Goal: Task Accomplishment & Management: Use online tool/utility

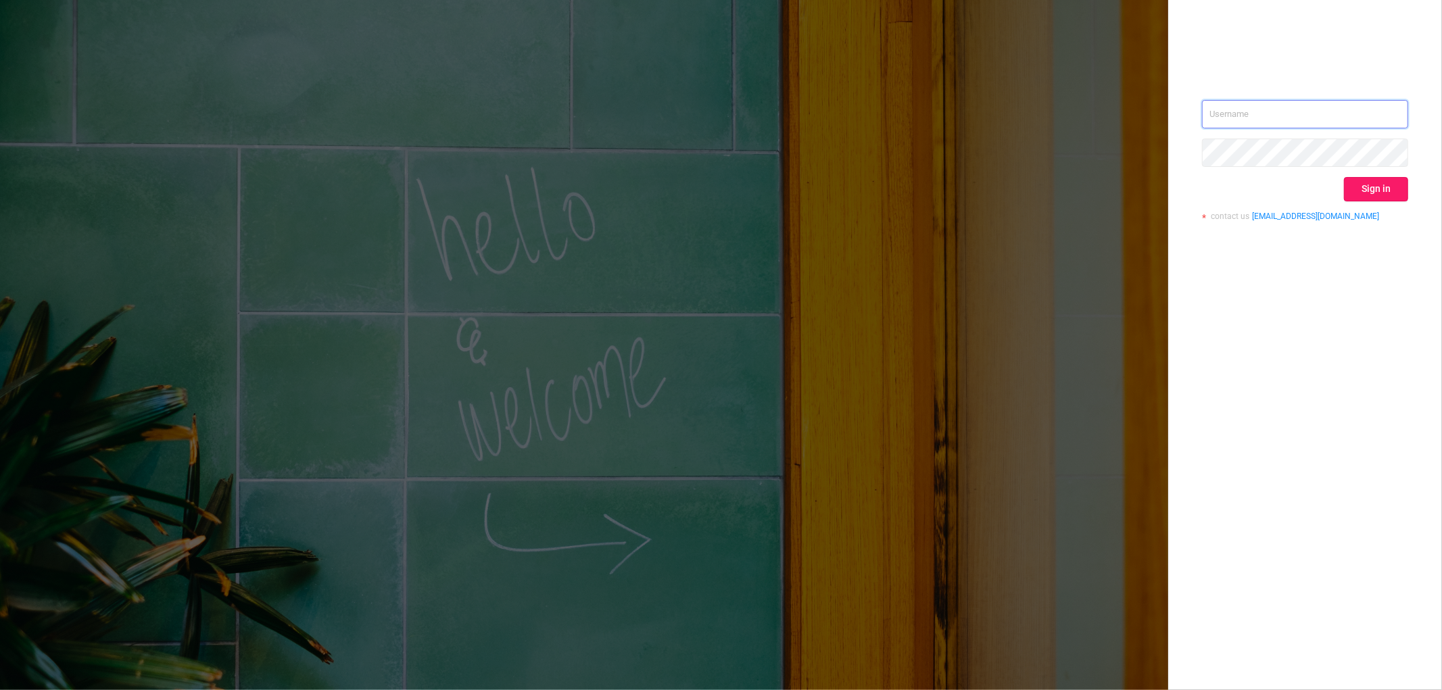
type input "mrosenberg@mediaocean.com"
click at [1391, 187] on button "Sign in" at bounding box center [1376, 189] width 64 height 24
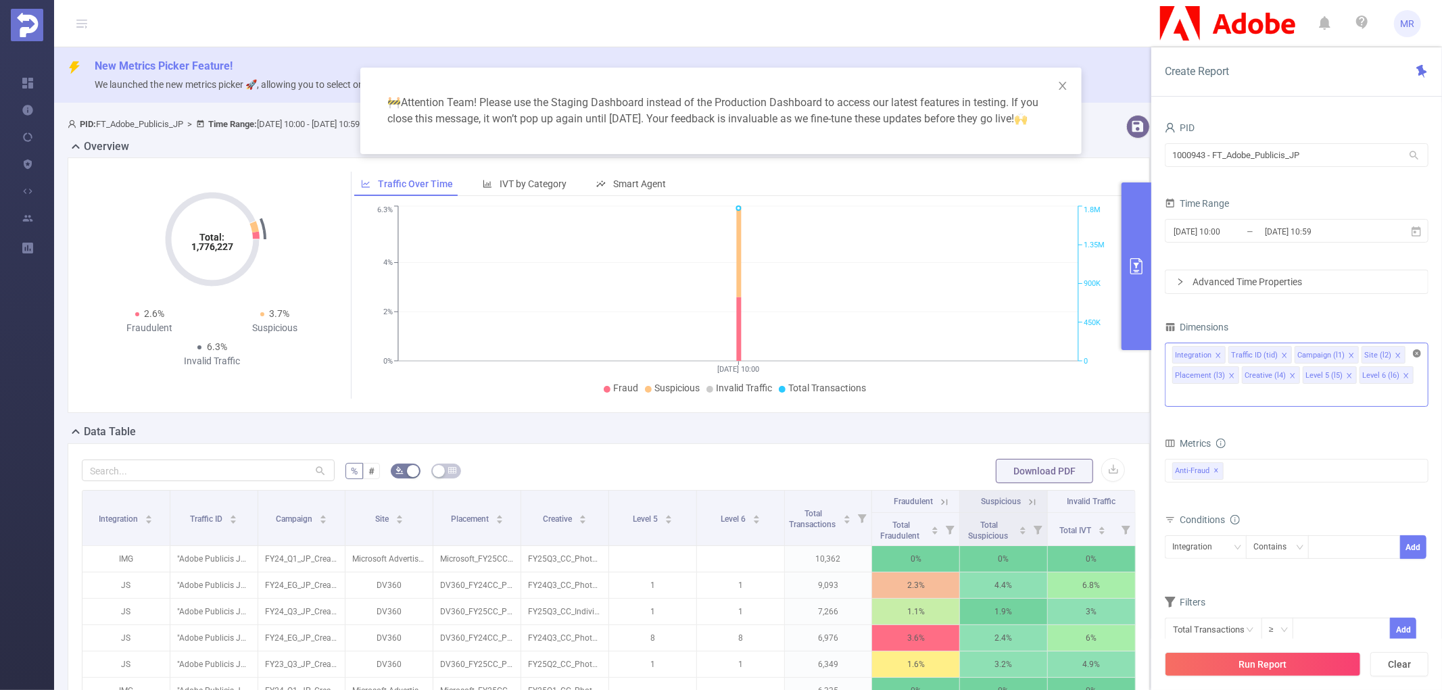
click at [1418, 356] on icon "icon: close-circle" at bounding box center [1417, 354] width 8 height 8
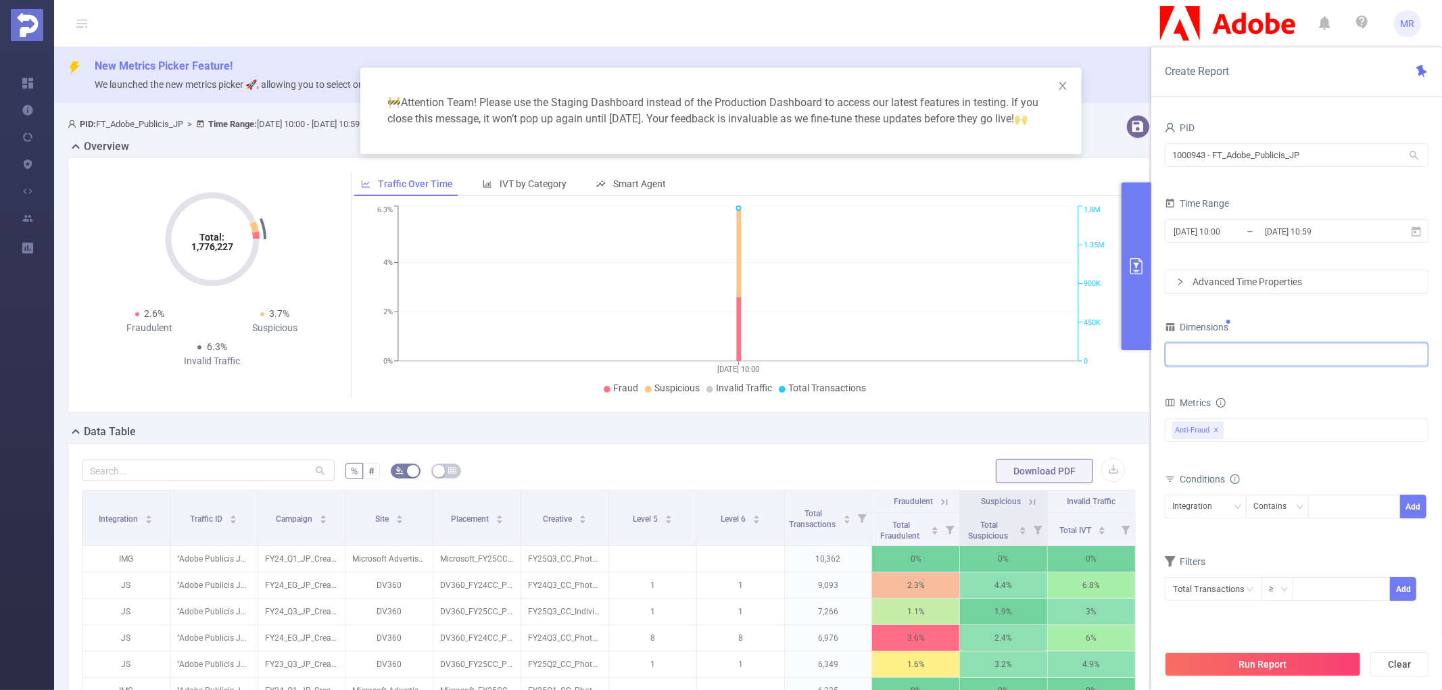
click at [1235, 356] on div at bounding box center [1296, 354] width 249 height 22
type input "integ"
click at [1229, 383] on li "Integration" at bounding box center [1297, 384] width 262 height 22
click at [1197, 166] on input "1000943 - FT_Adobe_Publicis_JP" at bounding box center [1297, 155] width 264 height 24
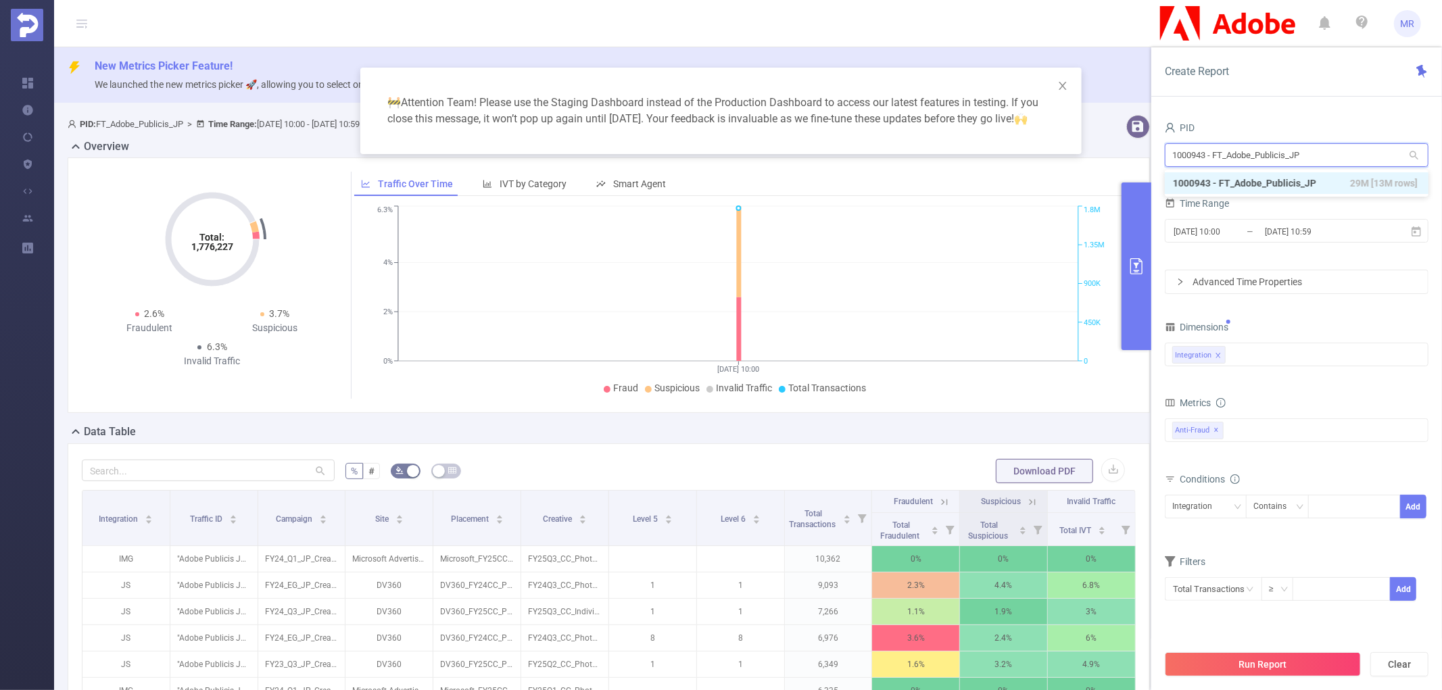
click at [1197, 166] on input "1000943 - FT_Adobe_Publicis_JP" at bounding box center [1297, 155] width 264 height 24
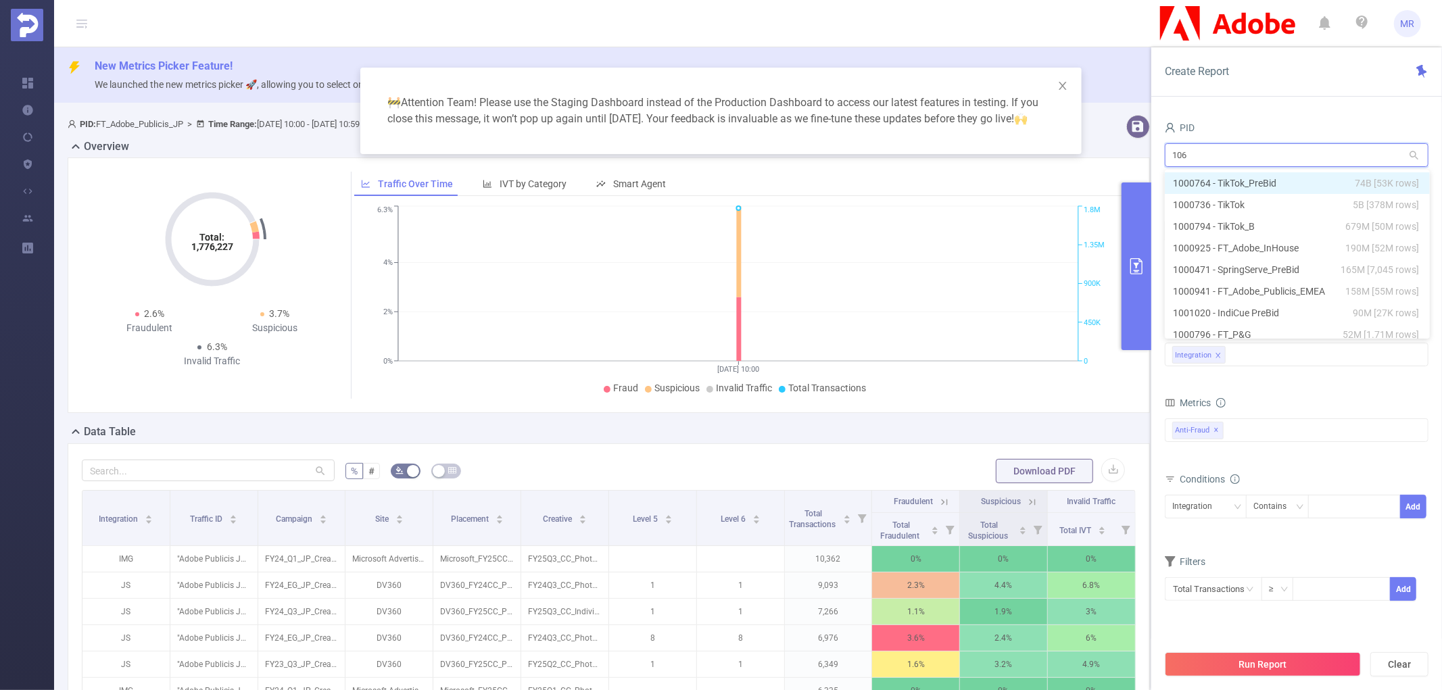
type input "1062"
click at [1212, 176] on li "1001062 - FT_Microsoft 4.36M [156K rows]" at bounding box center [1297, 183] width 264 height 22
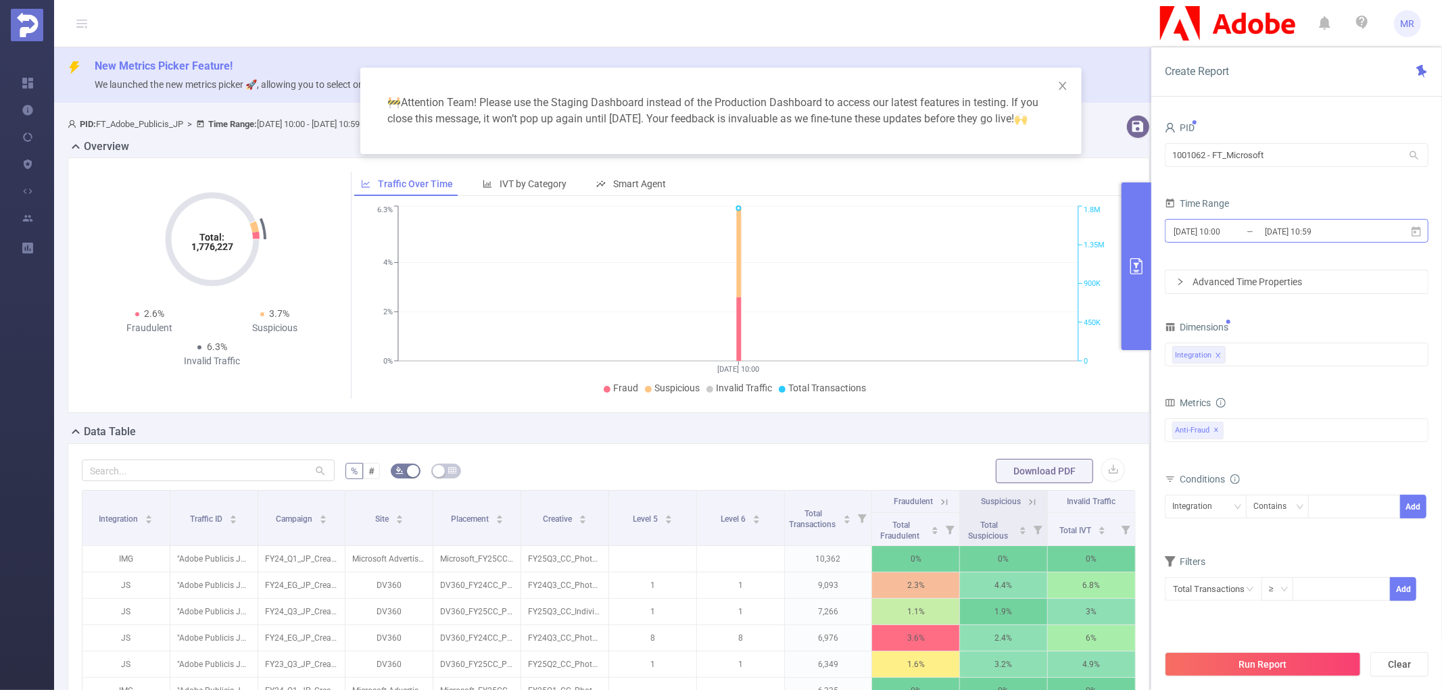
click at [1238, 223] on input "[DATE] 10:00" at bounding box center [1227, 231] width 110 height 18
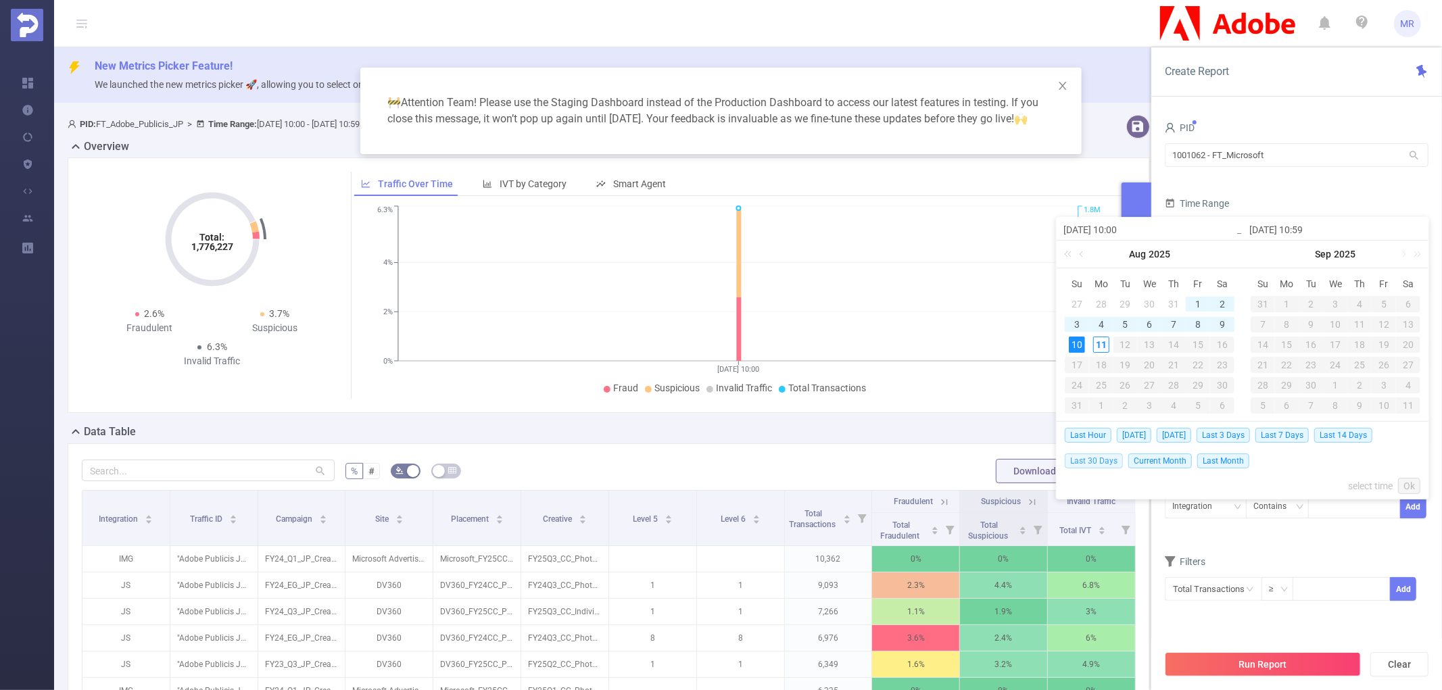
click at [1108, 456] on span "Last 30 Days" at bounding box center [1094, 461] width 58 height 15
type input "[DATE] 00:00"
type input "[DATE] 23:59"
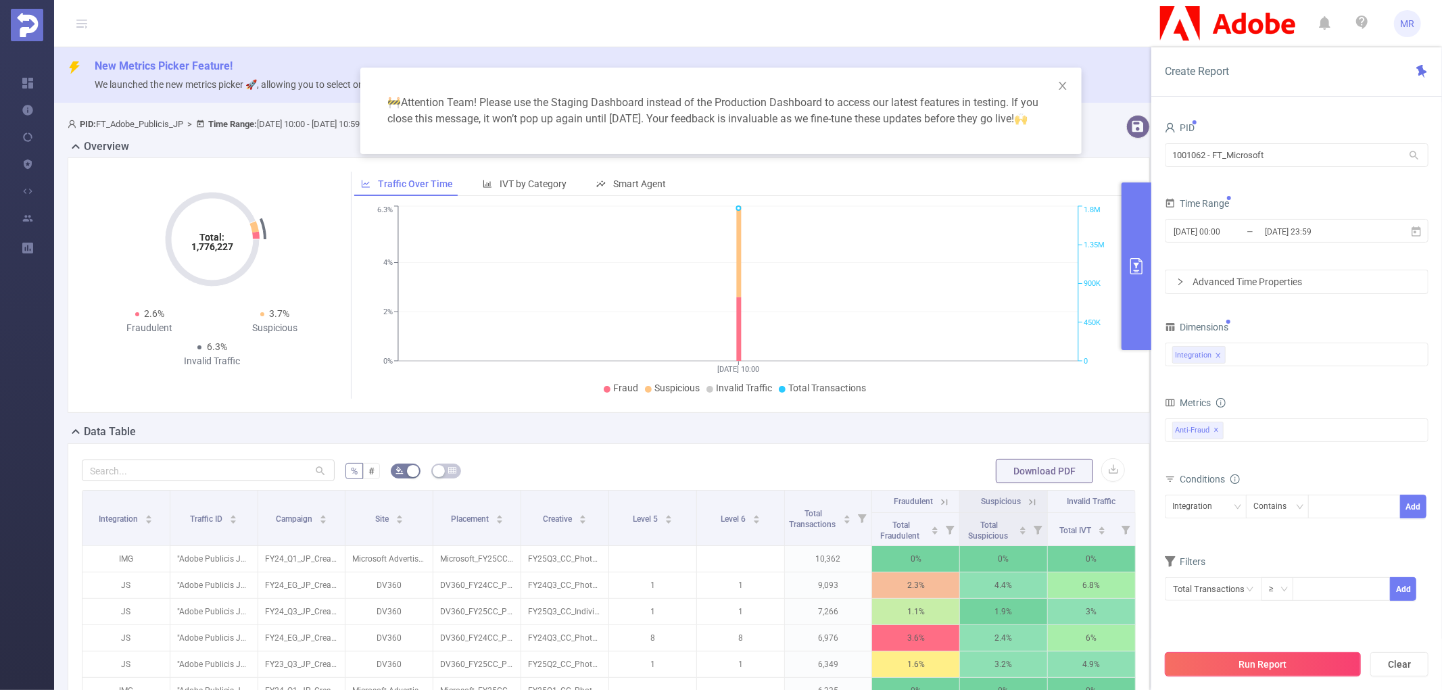
click at [1279, 661] on button "Run Report" at bounding box center [1263, 664] width 196 height 24
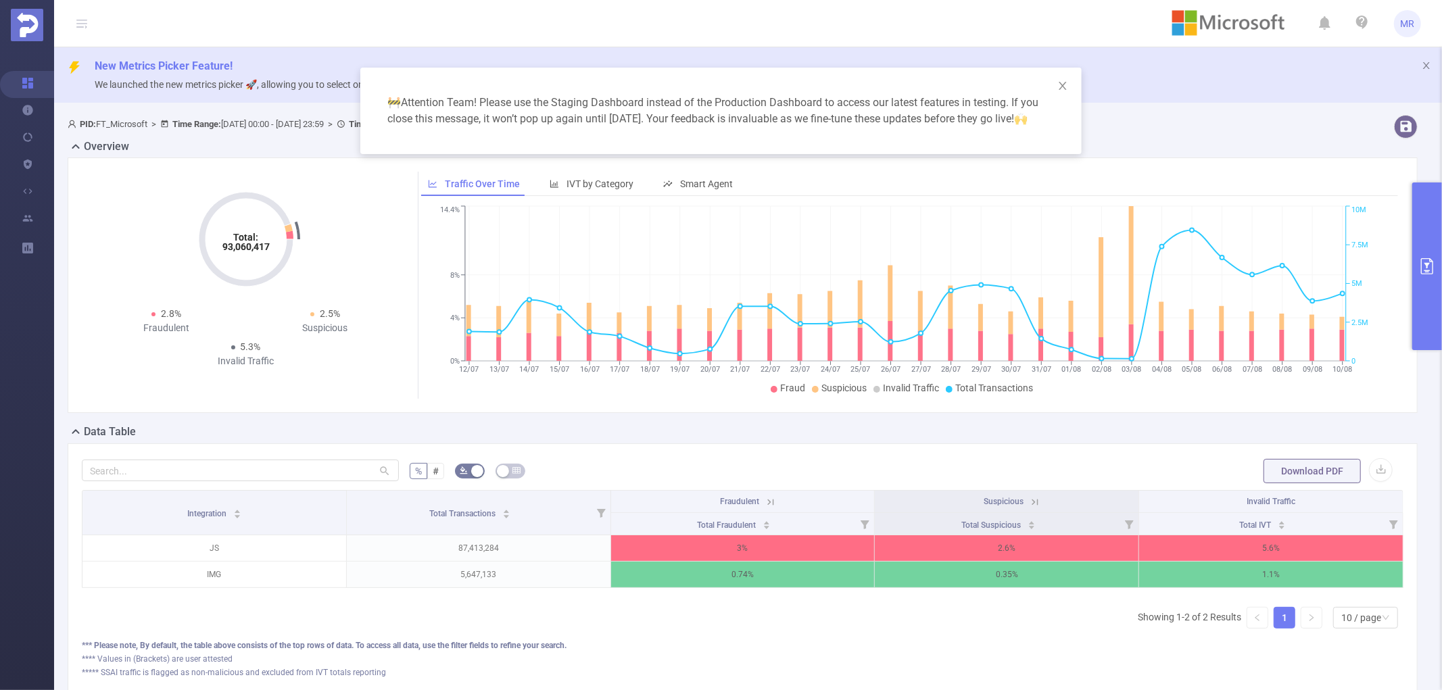
click at [1422, 245] on button "primary" at bounding box center [1427, 267] width 30 height 168
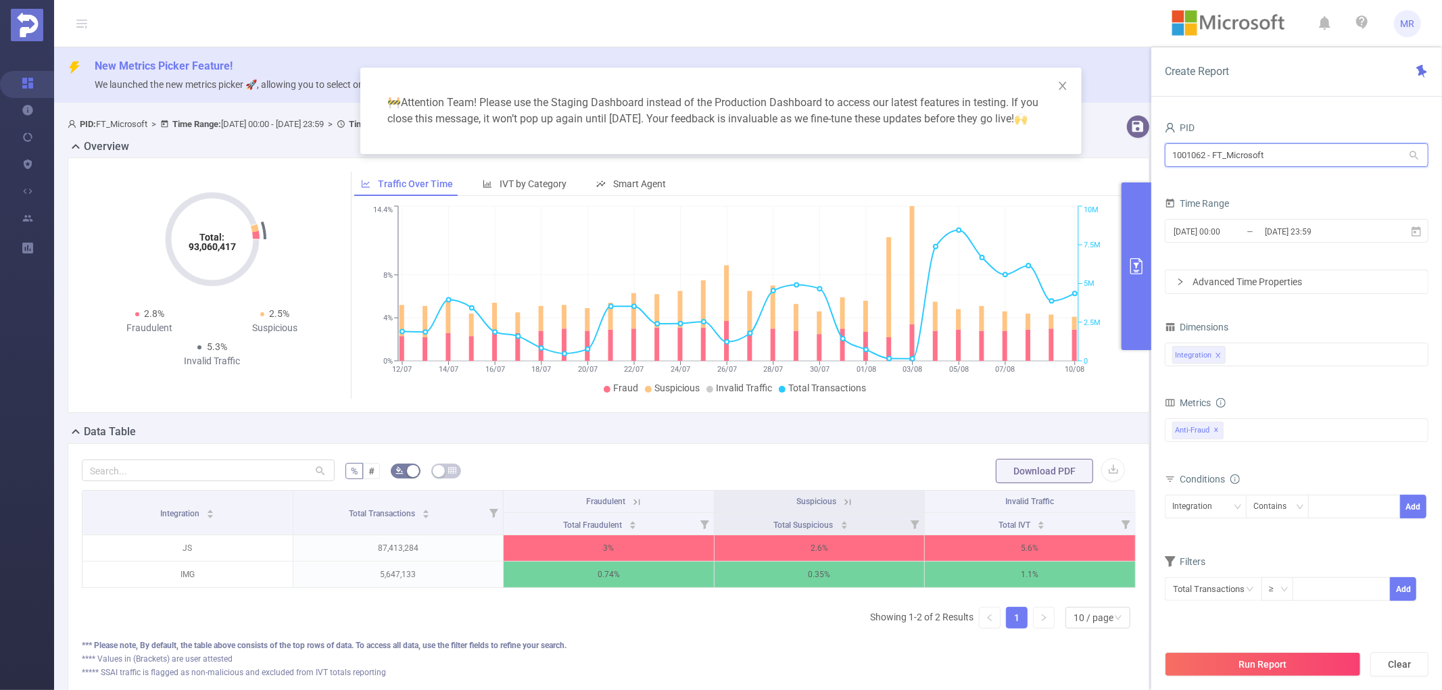
click at [1210, 153] on input "1001062 - FT_Microsoft" at bounding box center [1297, 155] width 264 height 24
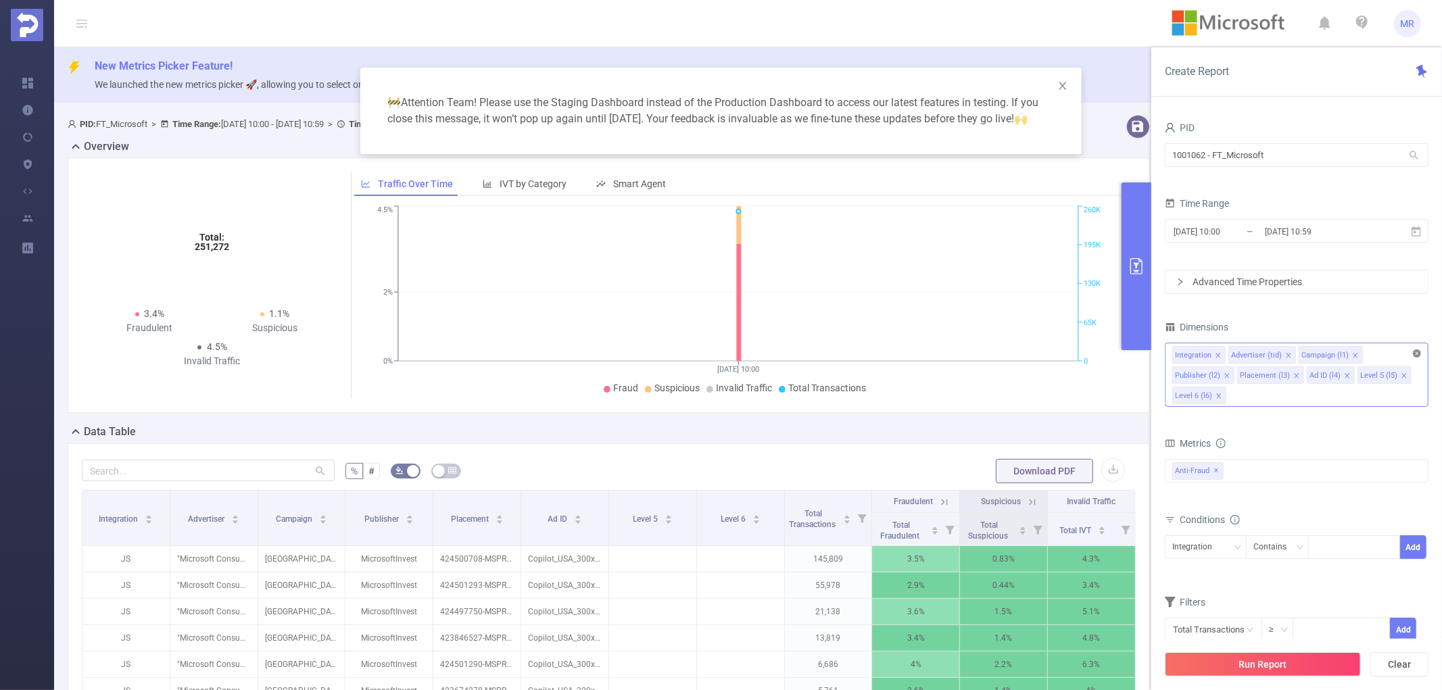
click at [1416, 355] on icon "icon: close-circle" at bounding box center [1417, 354] width 8 height 8
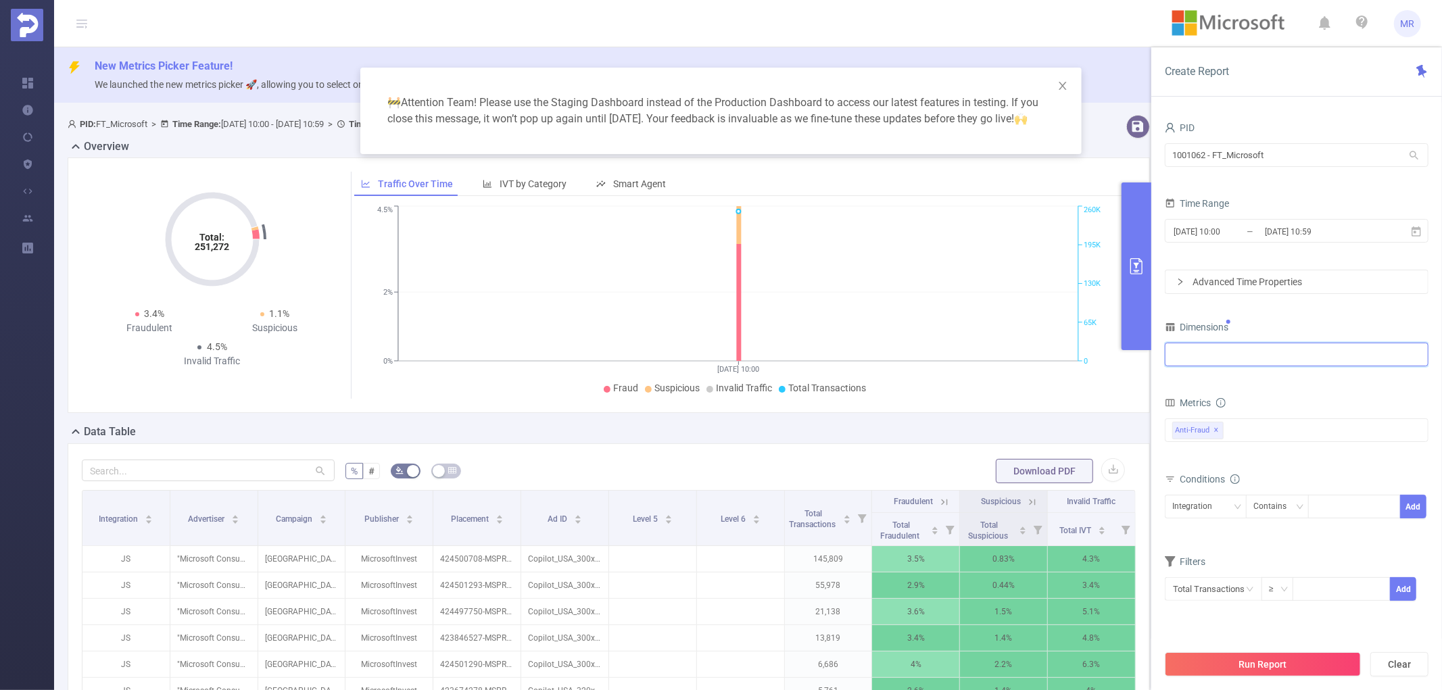
click at [1346, 360] on div at bounding box center [1296, 354] width 249 height 22
type input "inte"
click at [1296, 383] on li "Integration" at bounding box center [1297, 384] width 262 height 22
click at [1307, 234] on input "[DATE] 10:59" at bounding box center [1319, 231] width 110 height 18
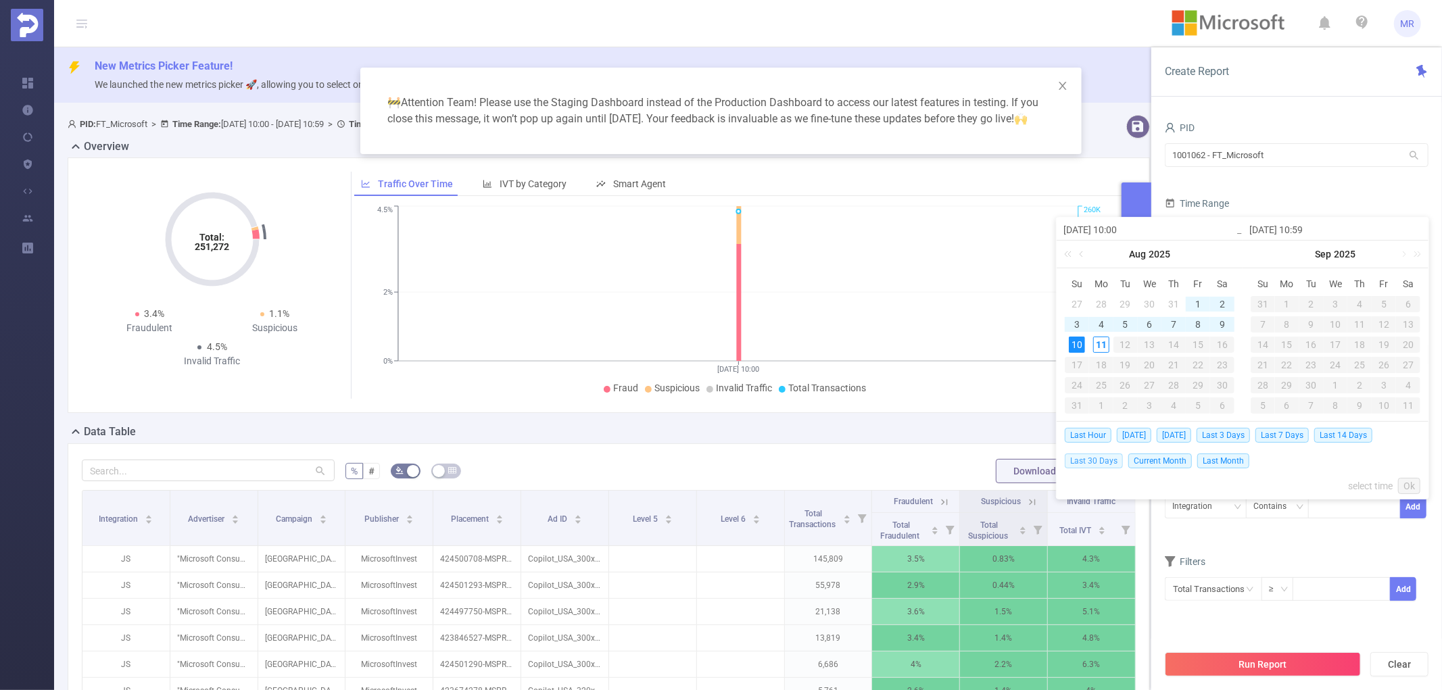
click at [1106, 462] on span "Last 30 Days" at bounding box center [1094, 461] width 58 height 15
type input "[DATE] 00:00"
type input "[DATE] 23:59"
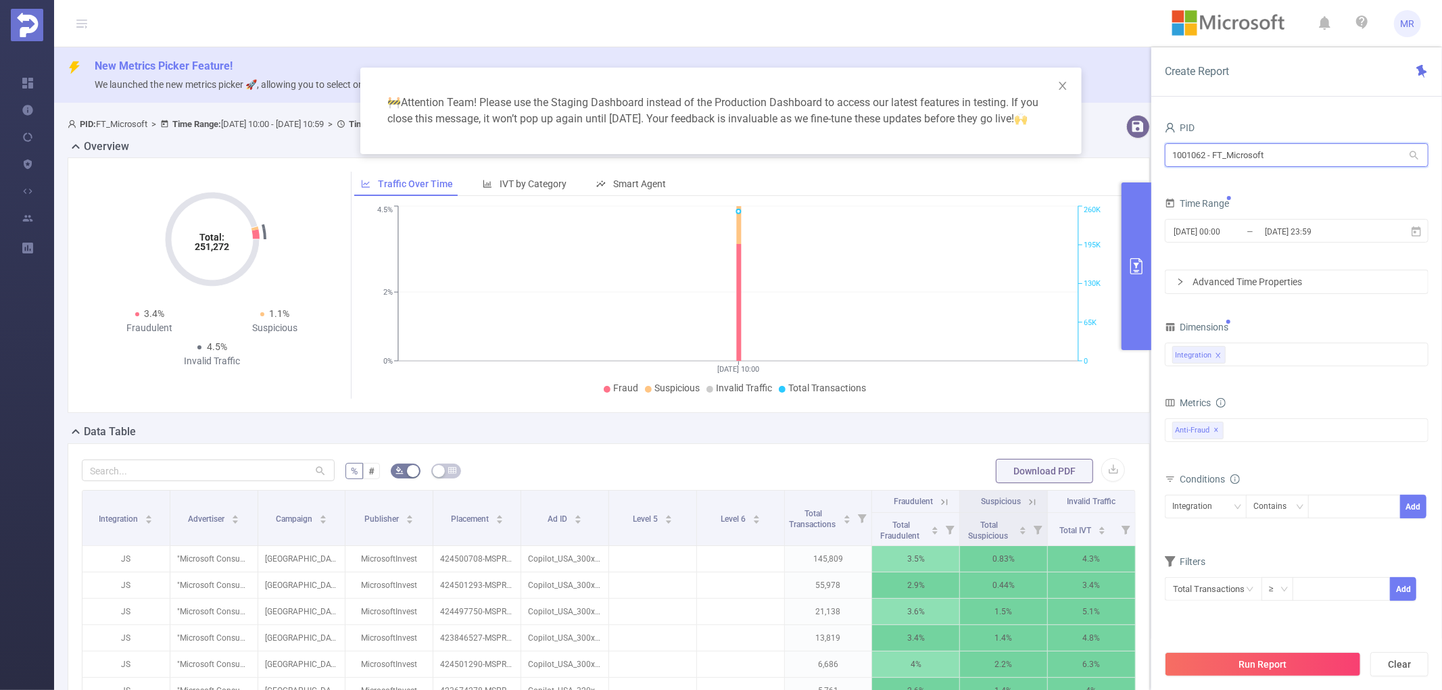
click at [1280, 145] on input "1001062 - FT_Microsoft" at bounding box center [1297, 155] width 264 height 24
type input "104"
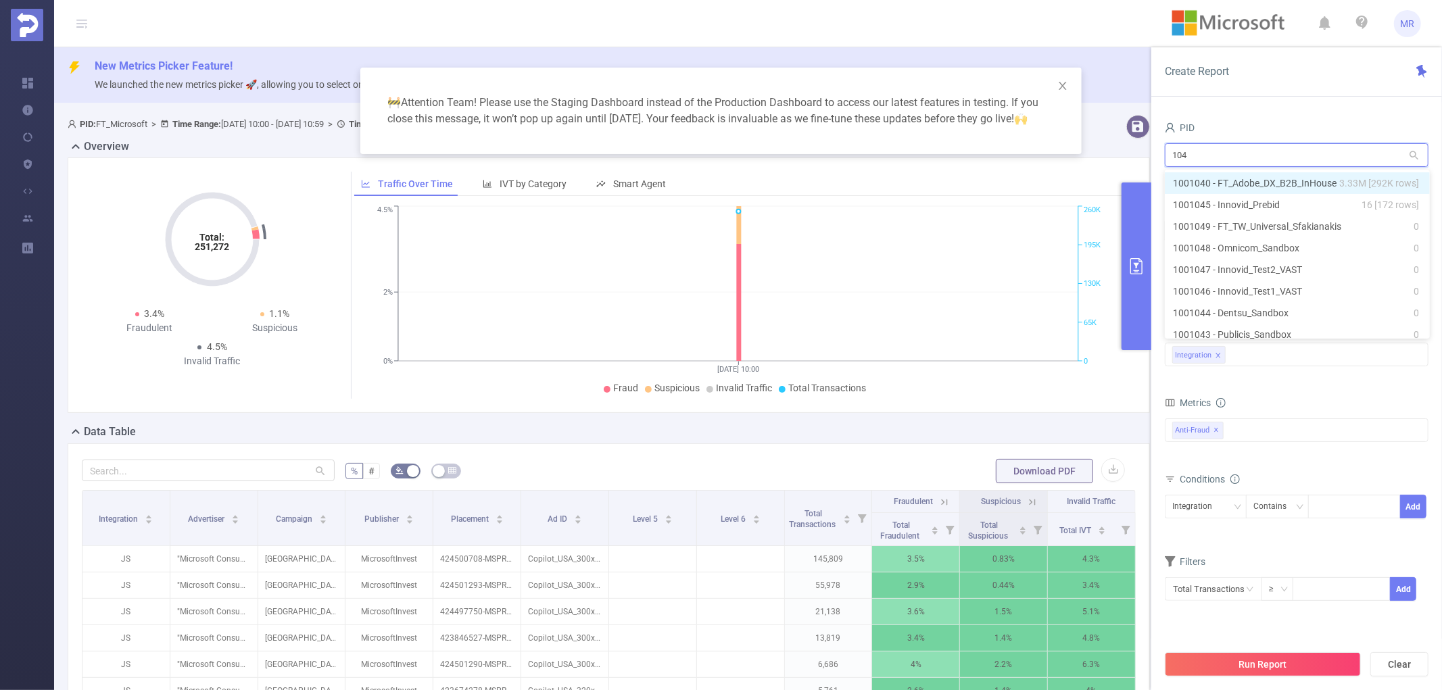
click at [1273, 181] on li "1001040 - FT_Adobe_DX_B2B_InHouse 3.33M [292K rows]" at bounding box center [1297, 183] width 265 height 22
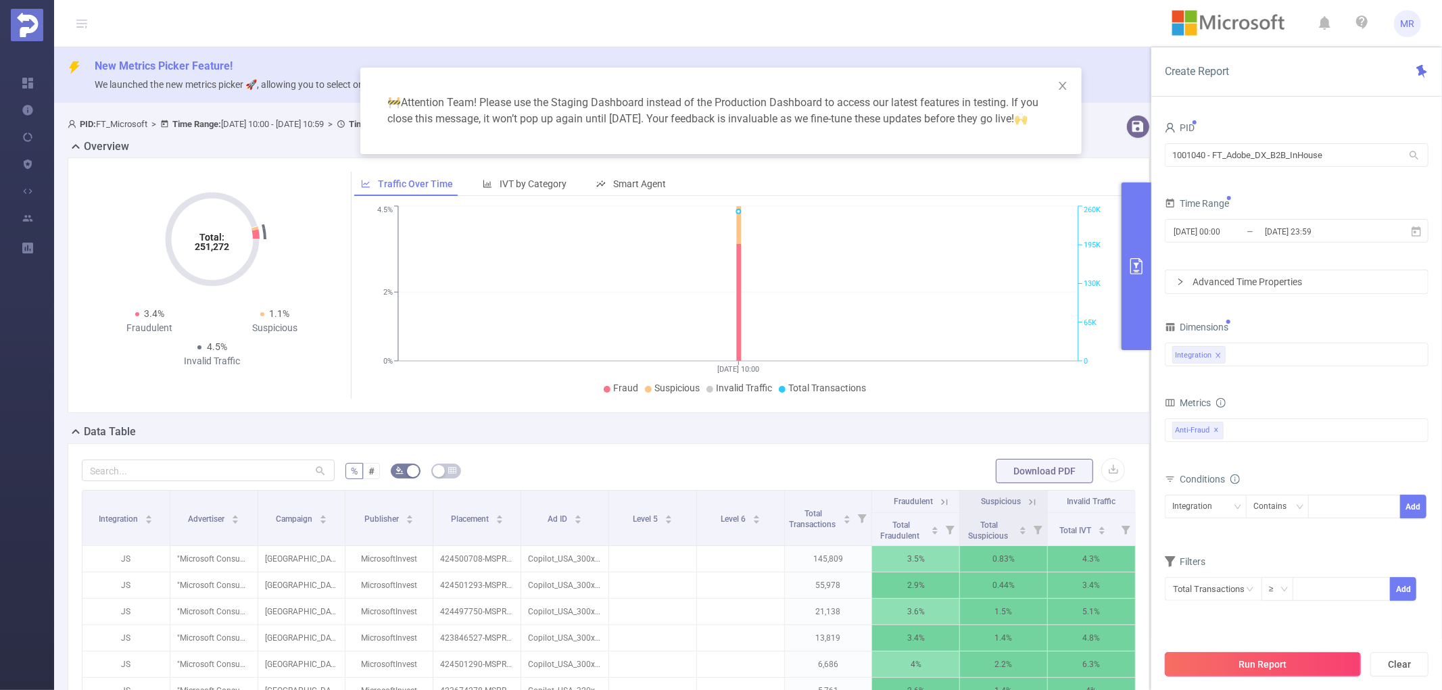
click at [1275, 664] on button "Run Report" at bounding box center [1263, 664] width 196 height 24
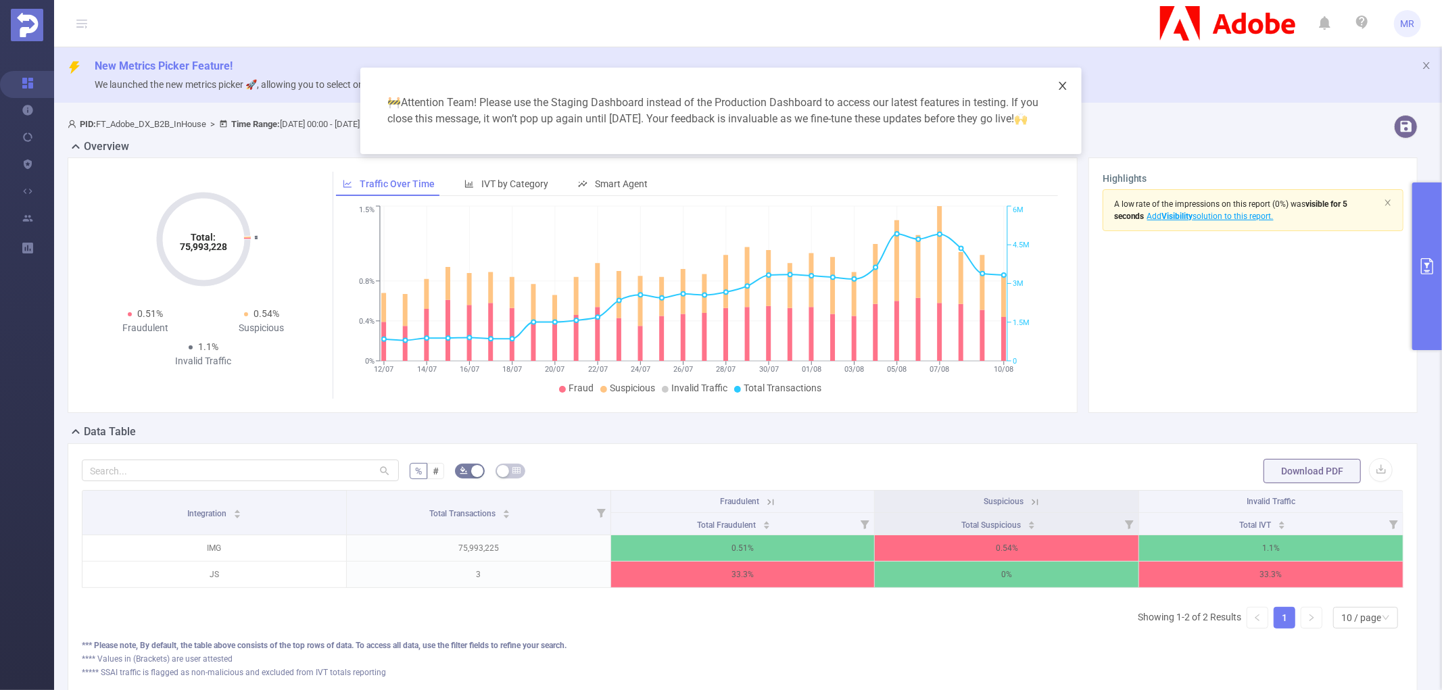
click at [1064, 85] on icon "icon: close" at bounding box center [1062, 86] width 7 height 8
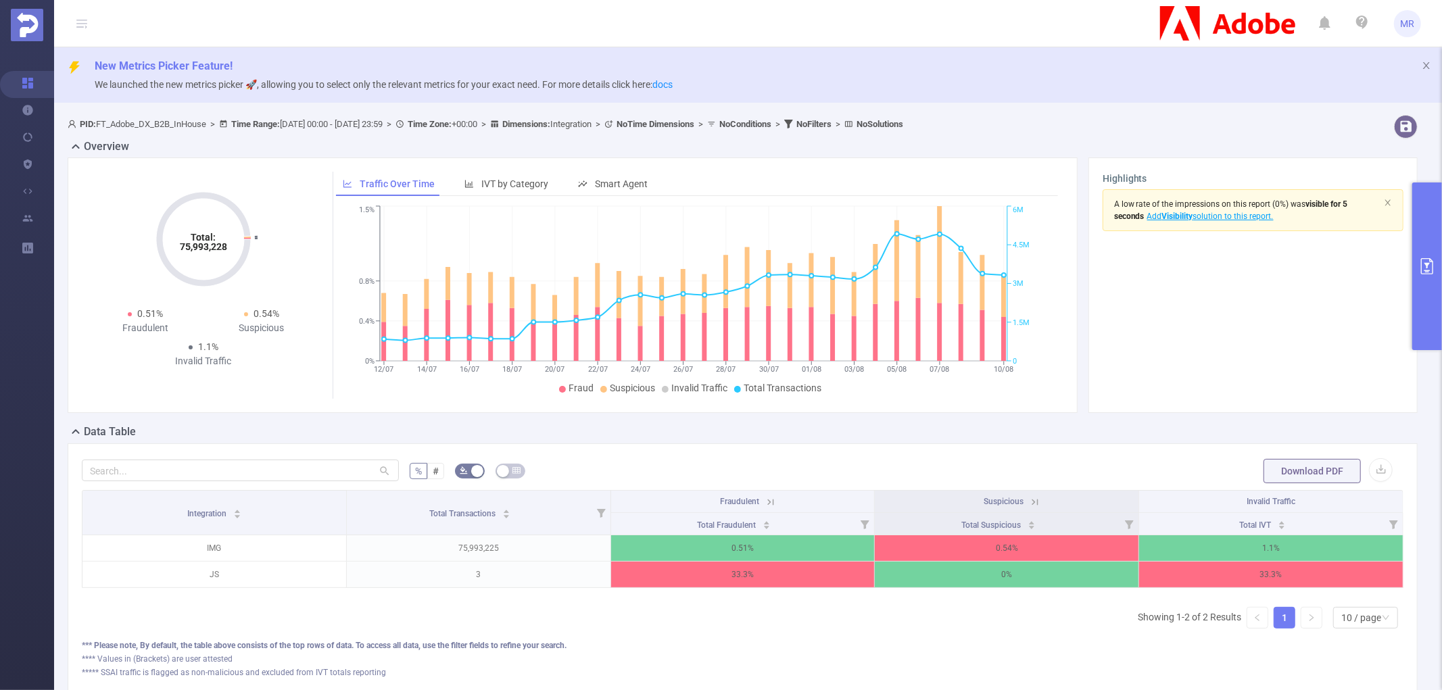
click at [545, 22] on header "MR" at bounding box center [721, 23] width 1442 height 47
click at [1068, 17] on header "MR" at bounding box center [721, 23] width 1442 height 47
click at [1051, 83] on p "We launched the new metrics picker 🚀, allowing you to select only the relevant …" at bounding box center [763, 84] width 1337 height 15
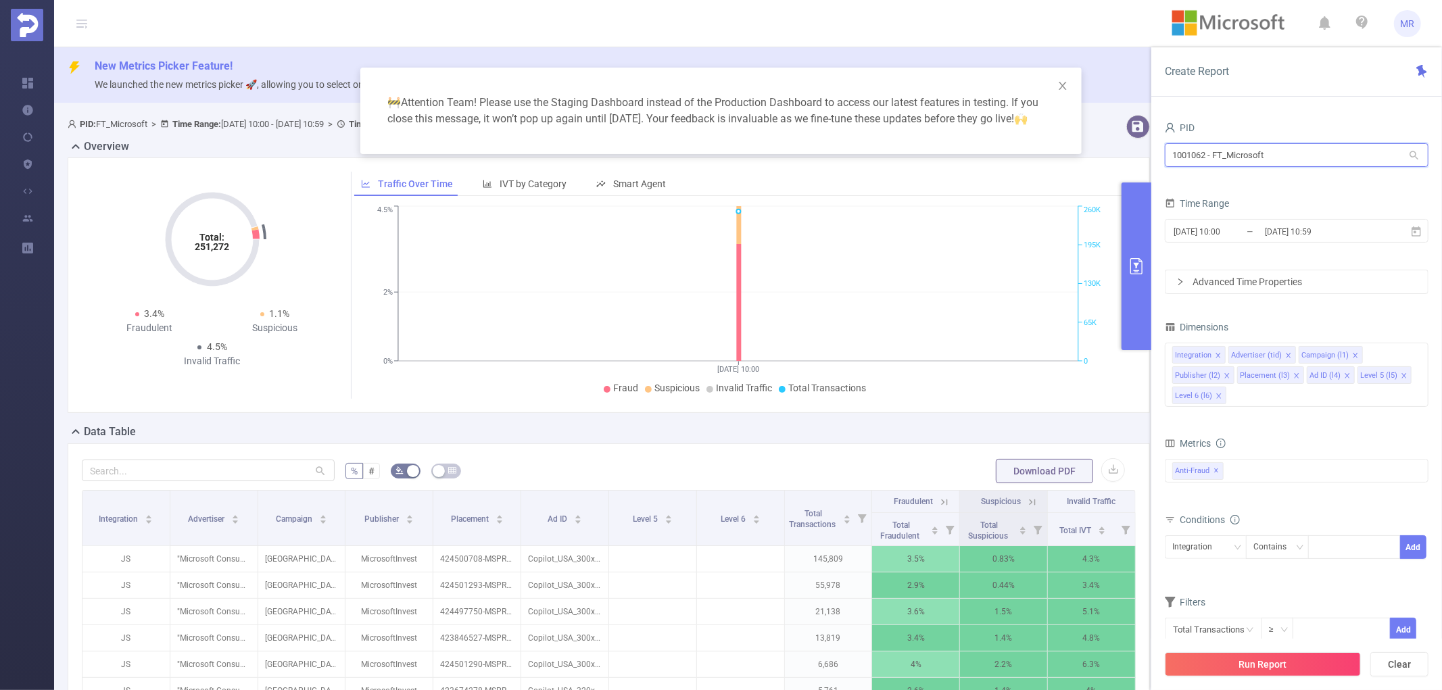
click at [1254, 153] on input "1001062 - FT_Microsoft" at bounding box center [1297, 155] width 264 height 24
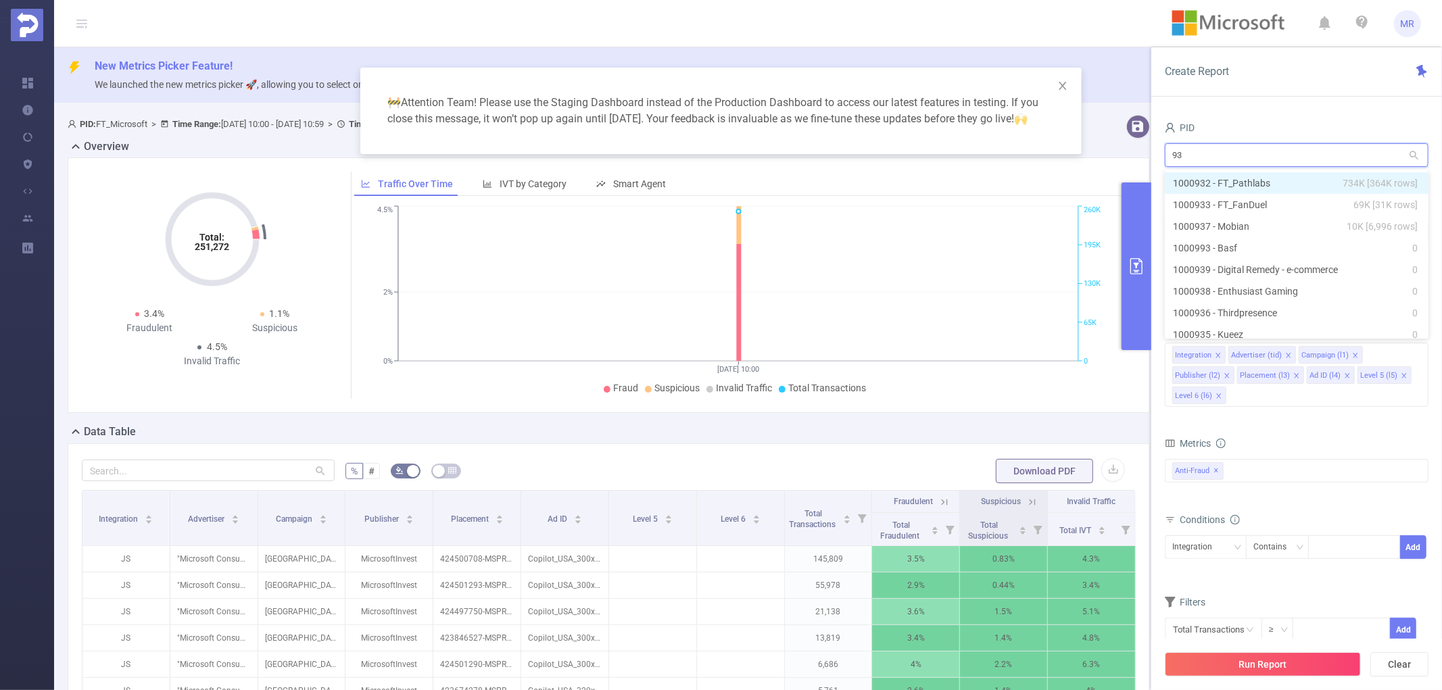
type input "933"
click at [1263, 174] on li "1000933 - FT_FanDuel 69K [31K rows]" at bounding box center [1297, 183] width 264 height 22
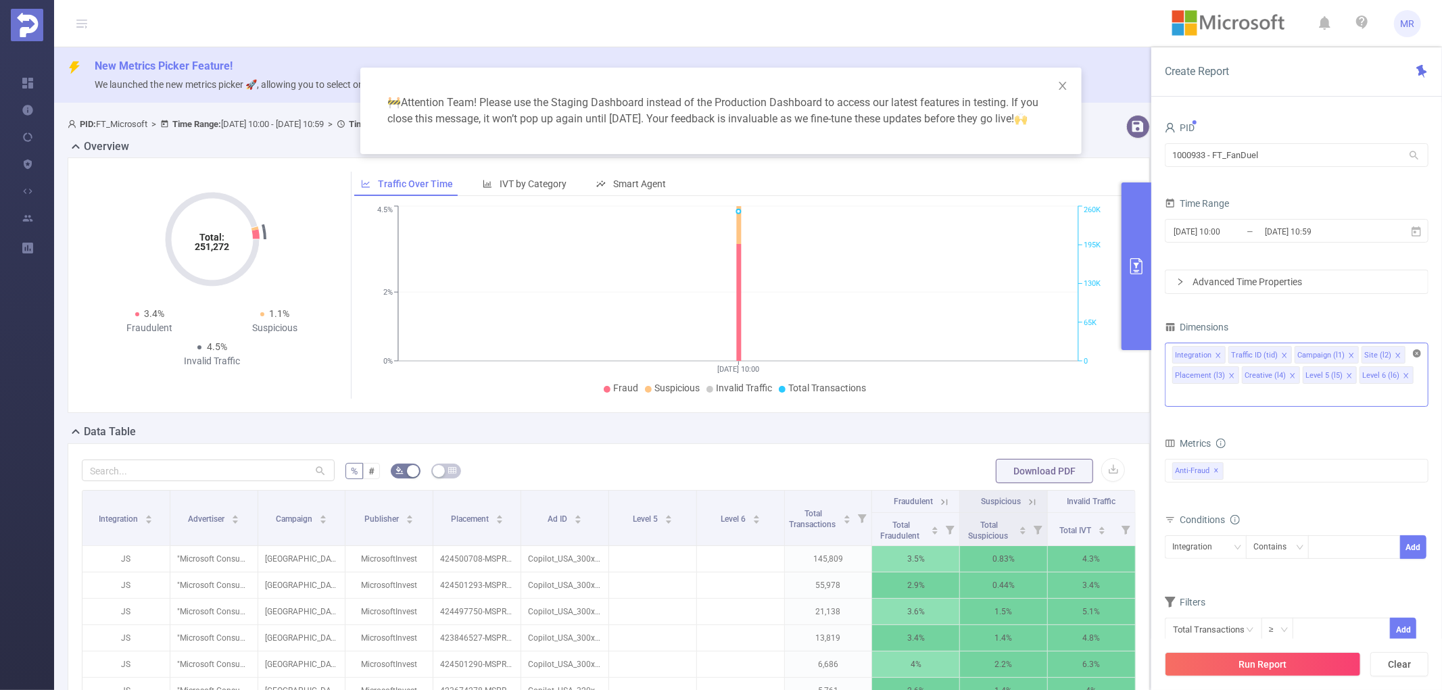
click at [1418, 352] on icon "icon: close-circle" at bounding box center [1417, 354] width 8 height 8
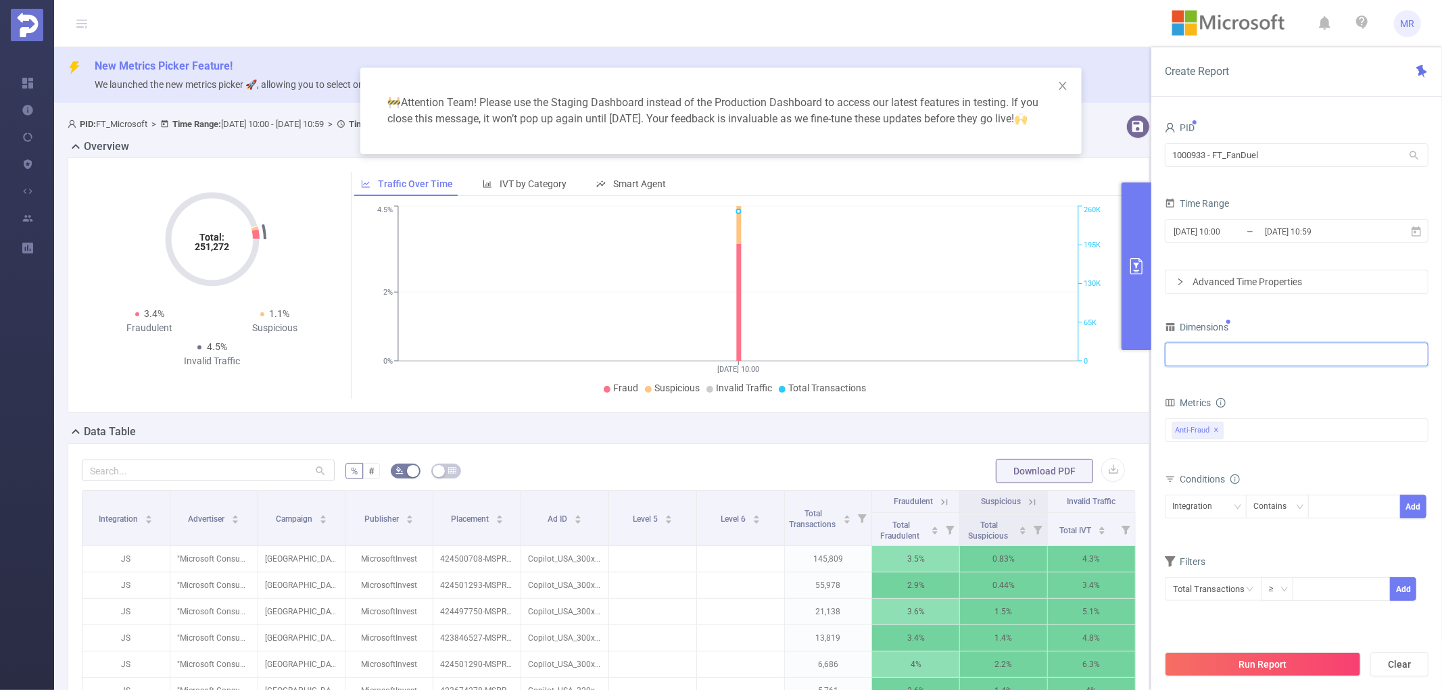
click at [1261, 360] on div at bounding box center [1296, 354] width 249 height 22
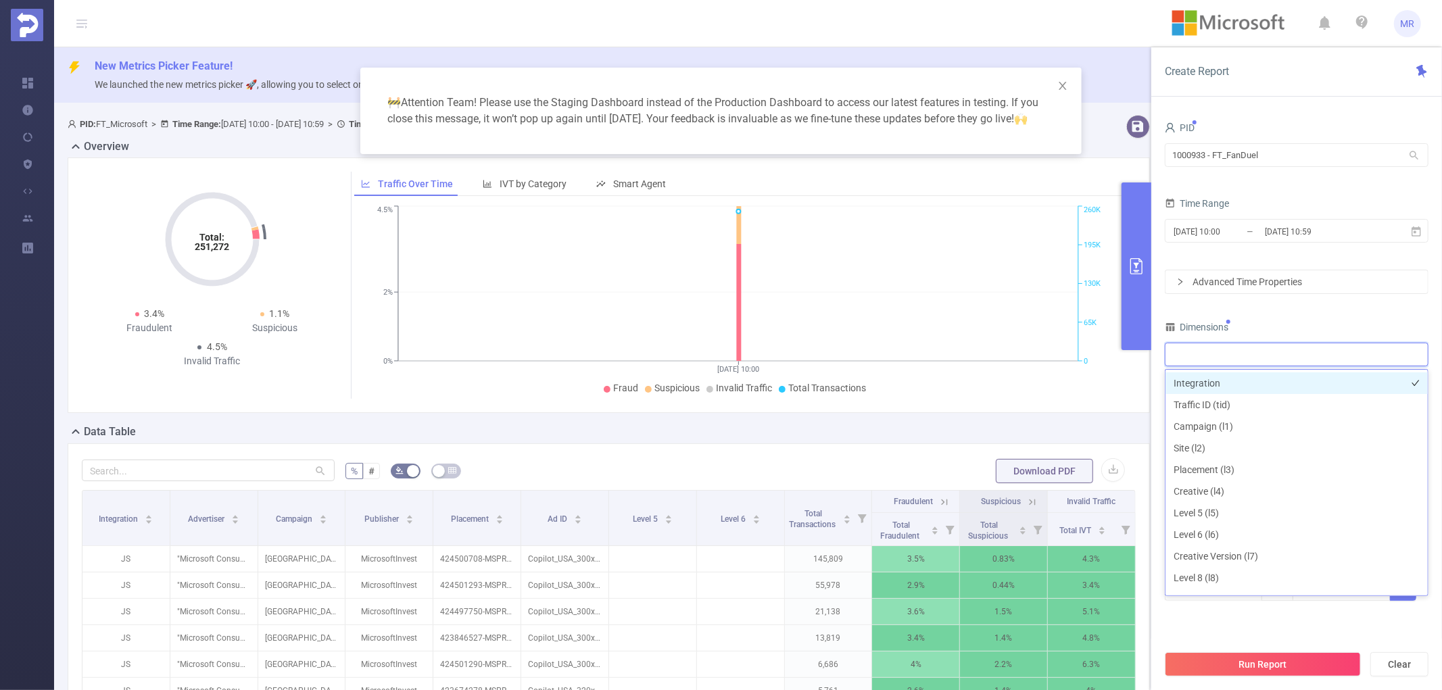
click at [1248, 384] on li "Integration" at bounding box center [1297, 384] width 262 height 22
click at [1292, 231] on input "[DATE] 10:59" at bounding box center [1319, 231] width 110 height 18
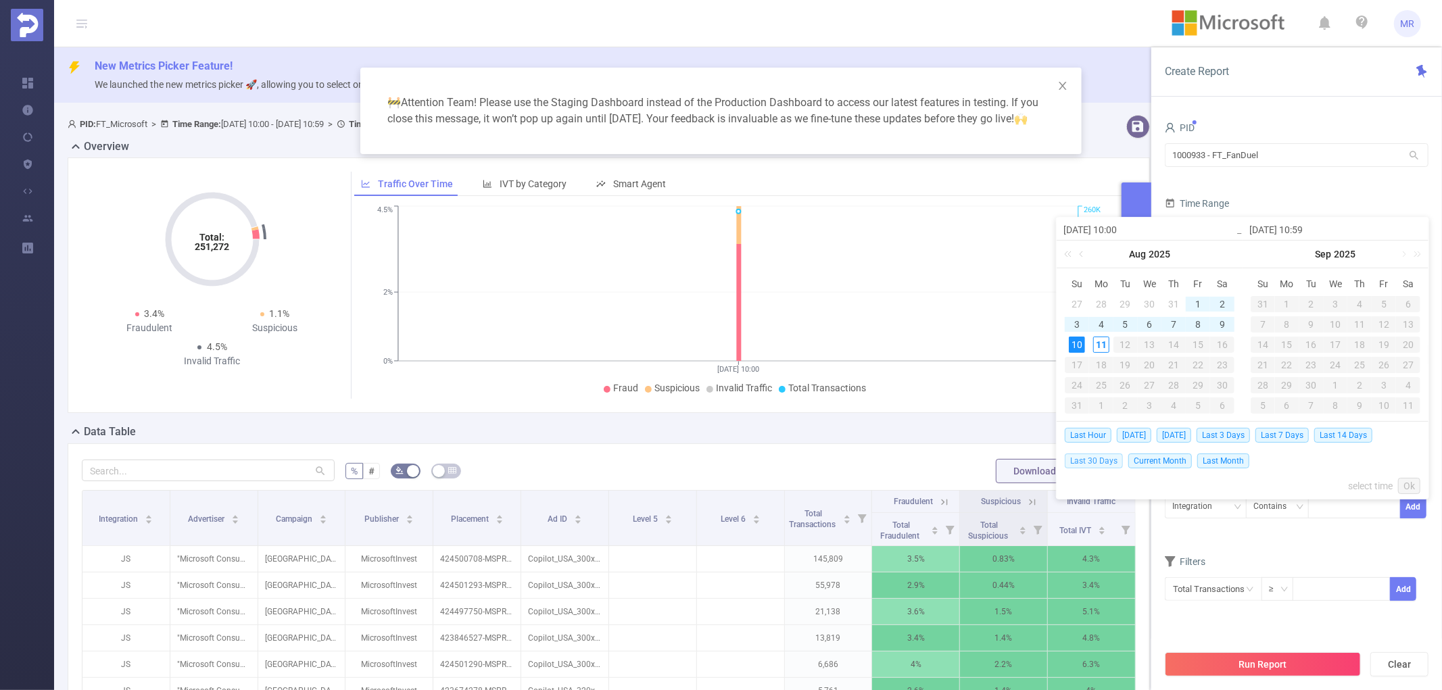
click at [1099, 456] on span "Last 30 Days" at bounding box center [1094, 461] width 58 height 15
type input "[DATE] 00:00"
type input "[DATE] 23:59"
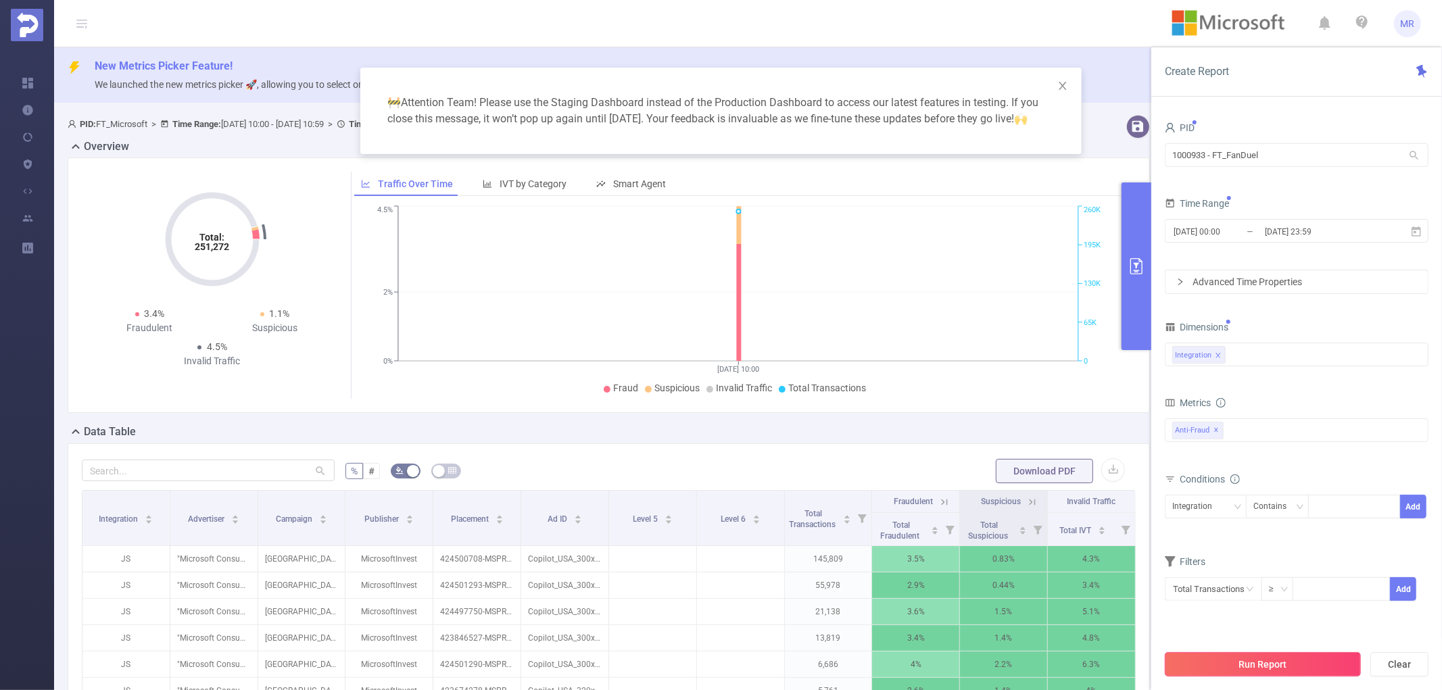
click at [1273, 666] on button "Run Report" at bounding box center [1263, 664] width 196 height 24
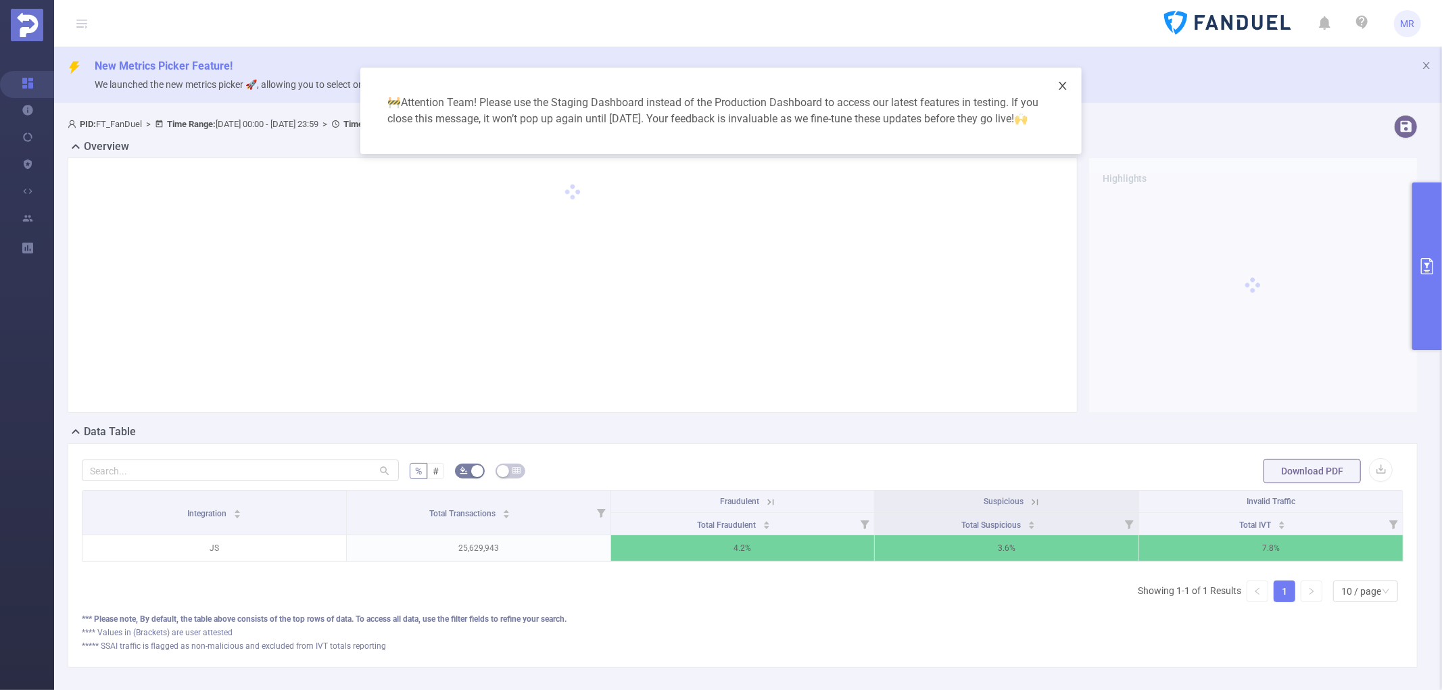
click at [1060, 89] on icon "icon: close" at bounding box center [1063, 85] width 11 height 11
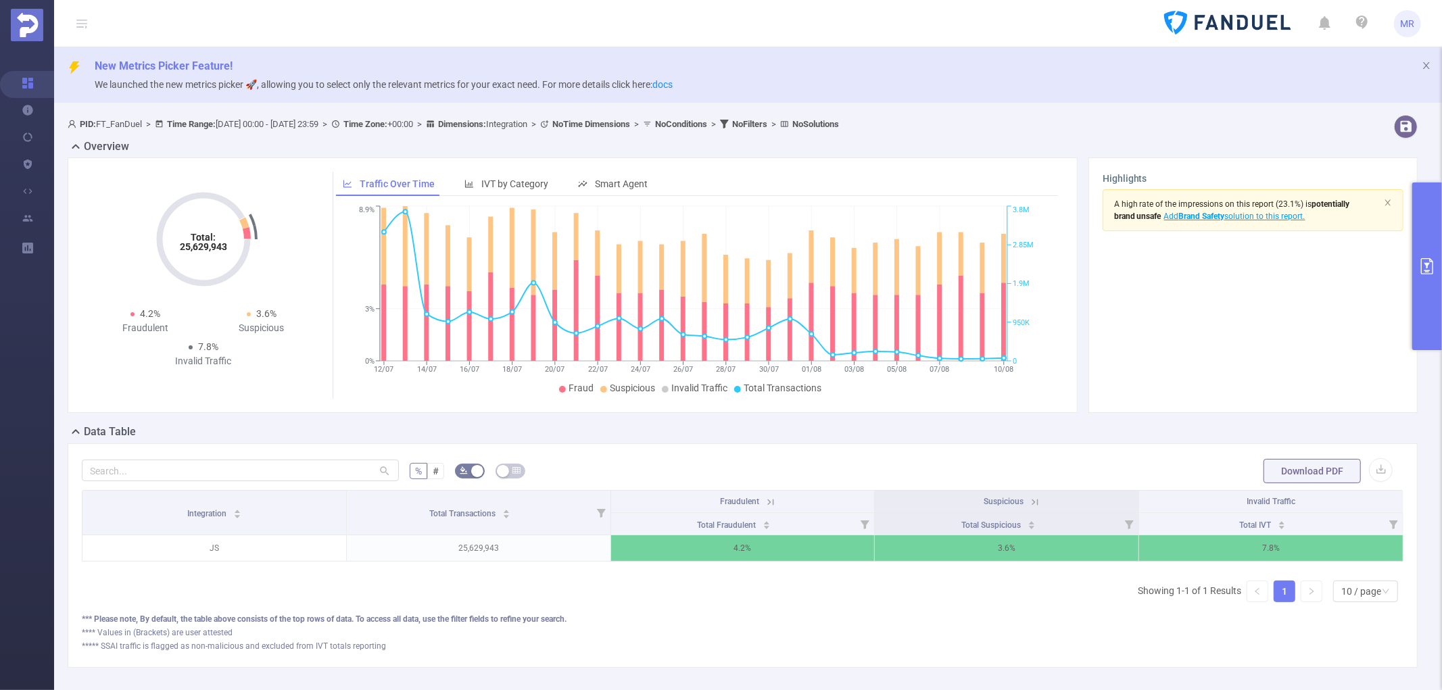
click at [647, 14] on header "MR" at bounding box center [721, 23] width 1442 height 47
